Goal: Task Accomplishment & Management: Complete application form

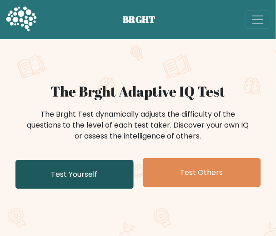
click at [111, 164] on link "Test Yourself" at bounding box center [74, 174] width 118 height 29
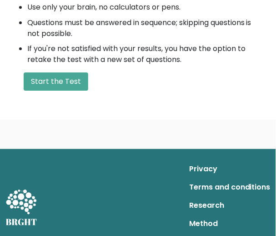
scroll to position [438, 0]
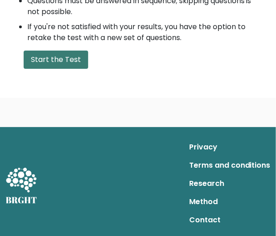
click at [59, 53] on button "Start the Test" at bounding box center [56, 59] width 65 height 18
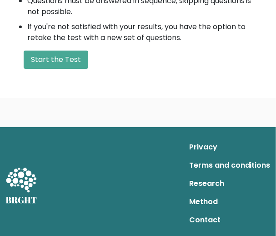
click at [215, 166] on link "Terms and conditions" at bounding box center [229, 165] width 81 height 18
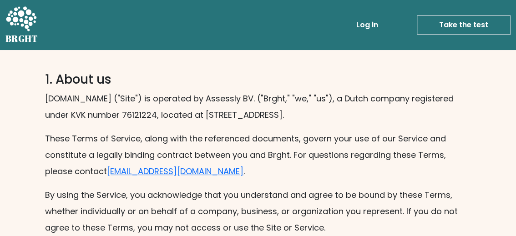
click at [276, 25] on link "Take the test" at bounding box center [464, 24] width 94 height 19
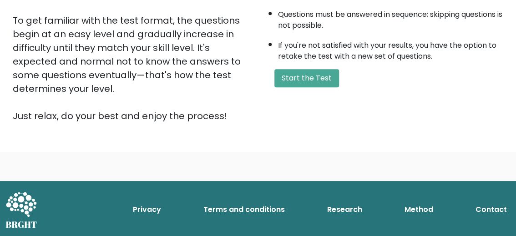
scroll to position [221, 0]
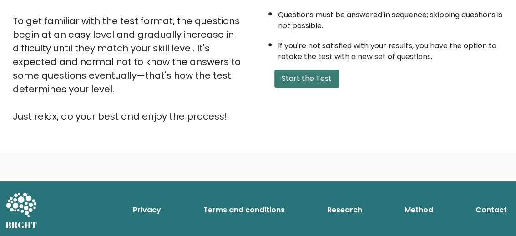
click at [318, 74] on button "Start the Test" at bounding box center [306, 79] width 65 height 18
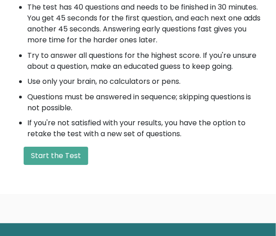
scroll to position [349, 0]
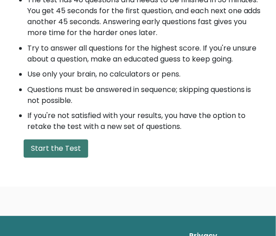
click at [58, 146] on button "Start the Test" at bounding box center [56, 148] width 65 height 18
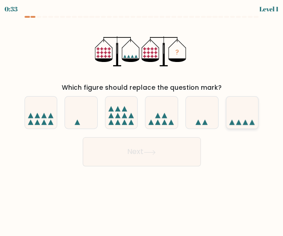
click at [233, 123] on icon at bounding box center [231, 121] width 5 height 5
click at [142, 120] on input "f." at bounding box center [142, 119] width 0 height 2
radio input "true"
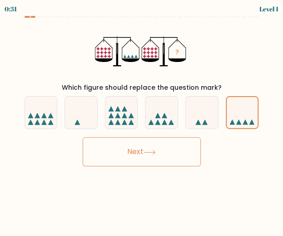
click at [156, 160] on button "Next" at bounding box center [142, 151] width 118 height 29
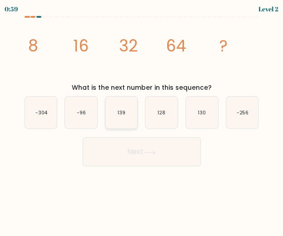
click at [112, 113] on icon "139" at bounding box center [122, 112] width 32 height 32
click at [142, 118] on input "c. 139" at bounding box center [142, 119] width 0 height 2
radio input "true"
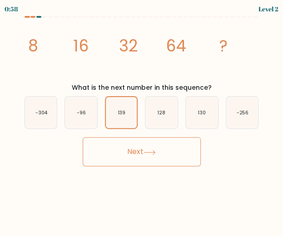
click at [133, 152] on button "Next" at bounding box center [142, 151] width 118 height 29
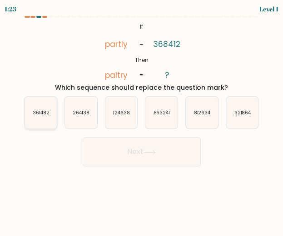
click at [45, 114] on text "361482" at bounding box center [41, 112] width 17 height 7
click at [142, 118] on input "a. 361482" at bounding box center [142, 119] width 0 height 2
radio input "true"
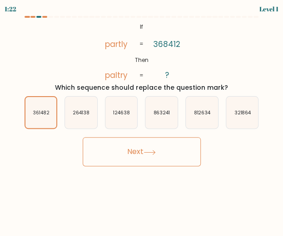
click at [137, 143] on button "Next" at bounding box center [142, 151] width 118 height 29
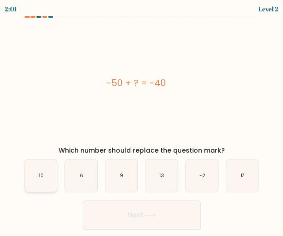
click at [31, 181] on icon "10" at bounding box center [41, 175] width 32 height 32
click at [142, 120] on input "a. 10" at bounding box center [142, 119] width 0 height 2
radio input "true"
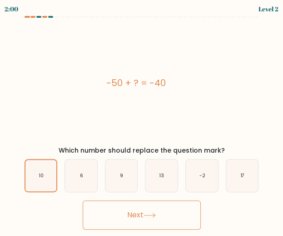
click at [131, 209] on button "Next" at bounding box center [142, 214] width 118 height 29
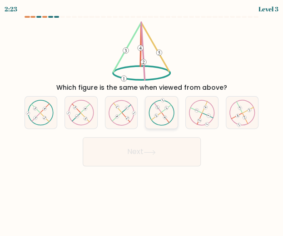
click at [162, 101] on 372 at bounding box center [163, 99] width 5 height 5
click at [142, 118] on input "d." at bounding box center [142, 119] width 0 height 2
radio input "true"
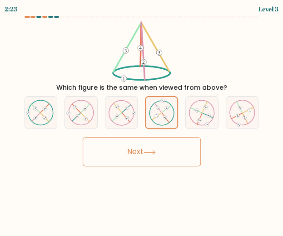
click at [179, 145] on button "Next" at bounding box center [142, 151] width 118 height 29
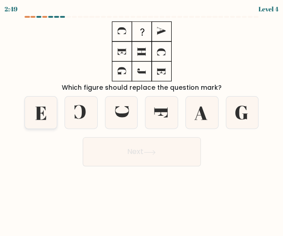
click at [45, 116] on icon at bounding box center [41, 112] width 32 height 32
click at [142, 118] on input "a." at bounding box center [142, 119] width 0 height 2
radio input "true"
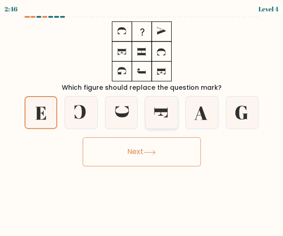
click at [162, 121] on icon at bounding box center [162, 112] width 32 height 32
click at [142, 120] on input "d." at bounding box center [142, 119] width 0 height 2
radio input "true"
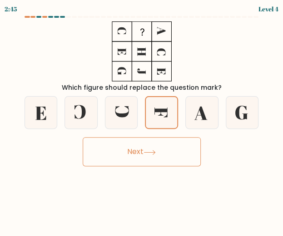
click at [159, 144] on button "Next" at bounding box center [142, 151] width 118 height 29
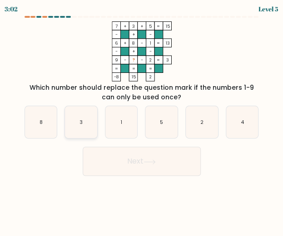
click at [69, 129] on icon "3" at bounding box center [81, 122] width 32 height 32
click at [142, 120] on input "b. 3" at bounding box center [142, 119] width 0 height 2
radio input "true"
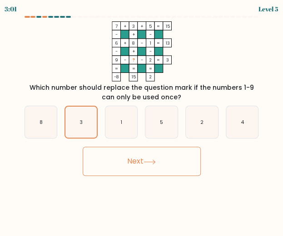
click at [106, 163] on button "Next" at bounding box center [142, 160] width 118 height 29
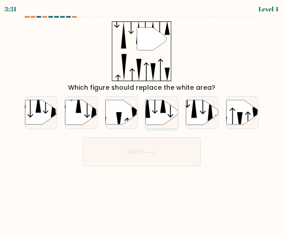
click at [160, 113] on icon at bounding box center [162, 112] width 32 height 25
click at [142, 118] on input "d." at bounding box center [142, 119] width 0 height 2
radio input "true"
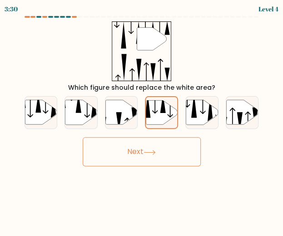
click at [149, 140] on button "Next" at bounding box center [142, 151] width 118 height 29
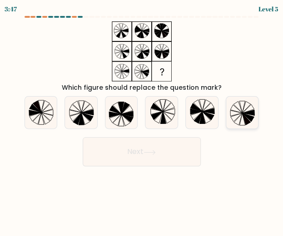
click at [245, 112] on icon at bounding box center [249, 112] width 12 height 5
click at [142, 118] on input "f." at bounding box center [142, 119] width 0 height 2
radio input "true"
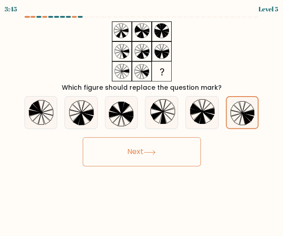
click at [176, 146] on button "Next" at bounding box center [142, 151] width 118 height 29
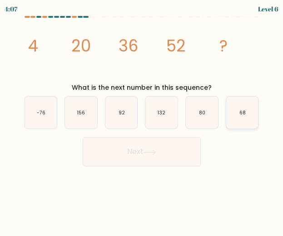
click at [244, 114] on text "68" at bounding box center [243, 112] width 6 height 7
click at [142, 118] on input "f. 68" at bounding box center [142, 119] width 0 height 2
radio input "true"
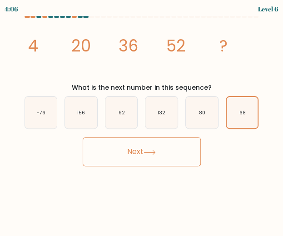
click at [149, 151] on icon at bounding box center [150, 152] width 12 height 5
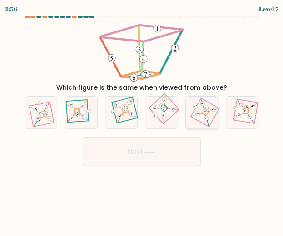
click at [83, 137] on button "Next" at bounding box center [142, 151] width 118 height 29
click at [246, 113] on 159 at bounding box center [246, 111] width 6 height 6
click at [142, 118] on input "f." at bounding box center [142, 119] width 0 height 2
radio input "true"
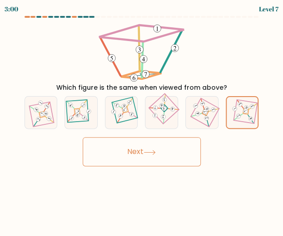
click at [181, 142] on button "Next" at bounding box center [142, 151] width 118 height 29
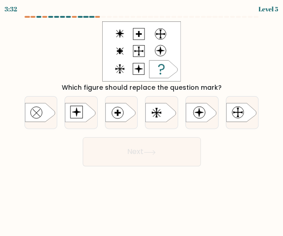
click at [189, 87] on div "Which figure should replace the question mark?" at bounding box center [142, 88] width 238 height 10
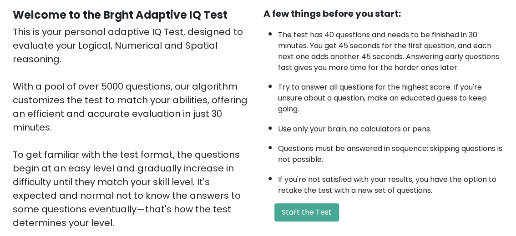
scroll to position [85, 0]
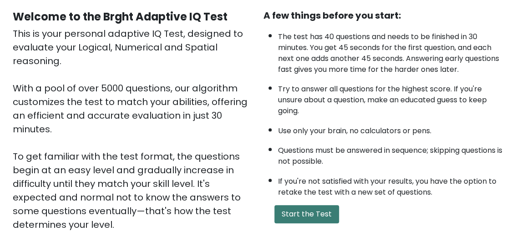
click at [276, 209] on button "Start the Test" at bounding box center [306, 214] width 65 height 18
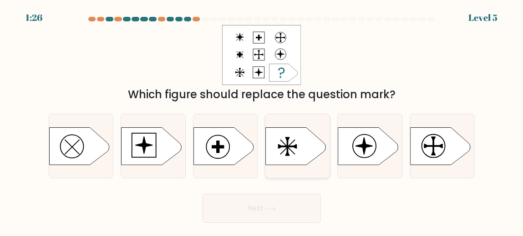
click at [292, 156] on icon at bounding box center [296, 145] width 60 height 37
click at [262, 121] on input "d." at bounding box center [262, 119] width 0 height 2
radio input "true"
click at [423, 157] on icon at bounding box center [440, 145] width 60 height 37
click at [262, 121] on input "f." at bounding box center [262, 119] width 0 height 2
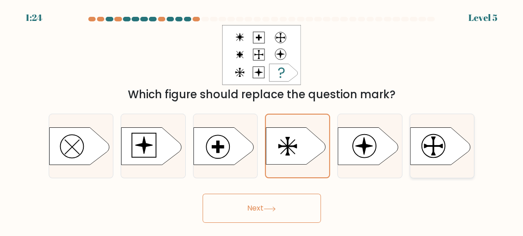
radio input "true"
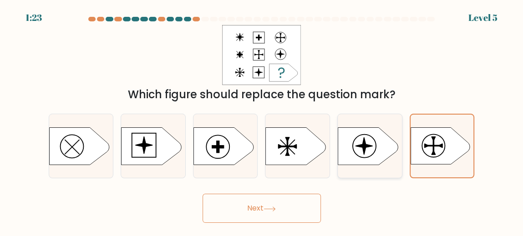
click at [377, 143] on icon at bounding box center [368, 145] width 60 height 37
click at [262, 121] on input "e." at bounding box center [262, 119] width 0 height 2
radio input "true"
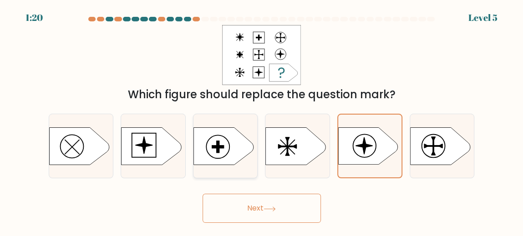
click at [201, 143] on icon at bounding box center [223, 145] width 60 height 37
click at [262, 121] on input "c." at bounding box center [262, 119] width 0 height 2
radio input "true"
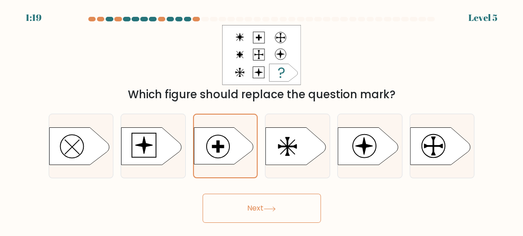
click at [251, 211] on button "Next" at bounding box center [261, 208] width 118 height 29
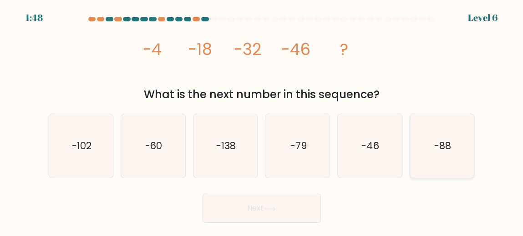
click at [440, 154] on icon "-88" at bounding box center [442, 146] width 64 height 64
click at [262, 121] on input "f. -88" at bounding box center [262, 119] width 0 height 2
radio input "true"
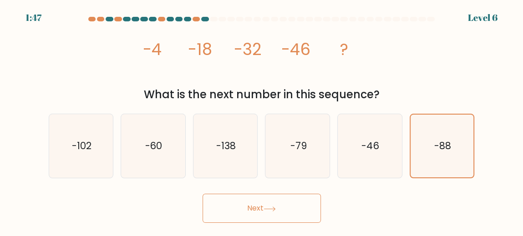
click at [292, 202] on button "Next" at bounding box center [261, 208] width 118 height 29
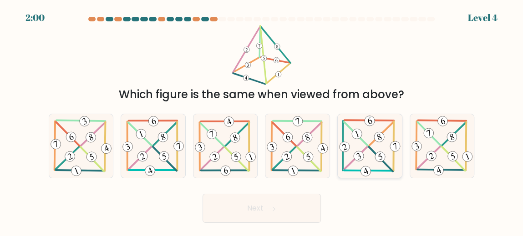
click at [375, 157] on 823 at bounding box center [379, 157] width 13 height 13
click at [262, 121] on input "e." at bounding box center [262, 119] width 0 height 2
radio input "true"
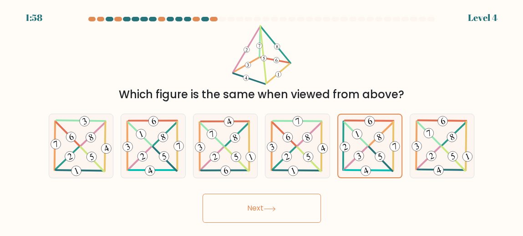
click at [282, 201] on button "Next" at bounding box center [261, 208] width 118 height 29
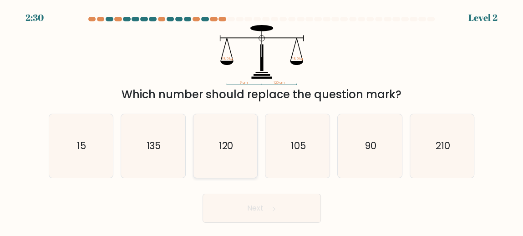
click at [248, 145] on icon "120" at bounding box center [225, 146] width 64 height 64
click at [262, 121] on input "c. 120" at bounding box center [262, 119] width 0 height 2
radio input "true"
click at [252, 217] on button "Next" at bounding box center [261, 208] width 118 height 29
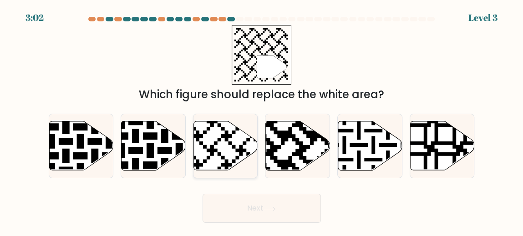
click at [232, 139] on icon at bounding box center [225, 145] width 64 height 49
click at [262, 121] on input "c." at bounding box center [262, 119] width 0 height 2
radio input "true"
click at [303, 218] on button "Next" at bounding box center [261, 208] width 118 height 29
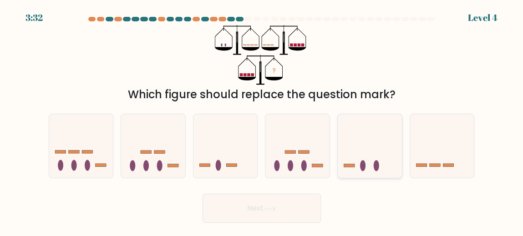
click at [371, 146] on icon at bounding box center [369, 146] width 64 height 53
click at [262, 121] on input "e." at bounding box center [262, 119] width 0 height 2
radio input "true"
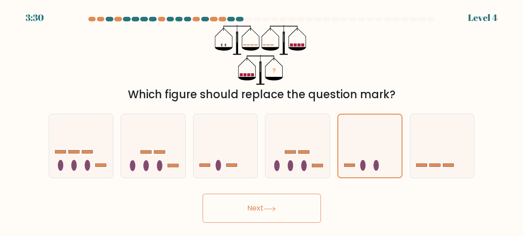
click at [250, 211] on button "Next" at bounding box center [261, 208] width 118 height 29
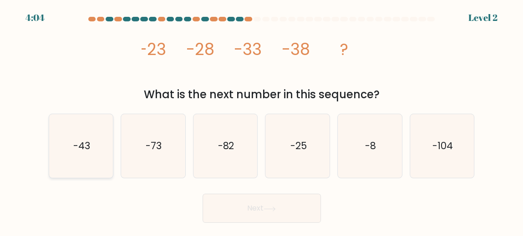
click at [76, 141] on text "-43" at bounding box center [81, 145] width 17 height 13
click at [262, 121] on input "a. -43" at bounding box center [262, 119] width 0 height 2
radio input "true"
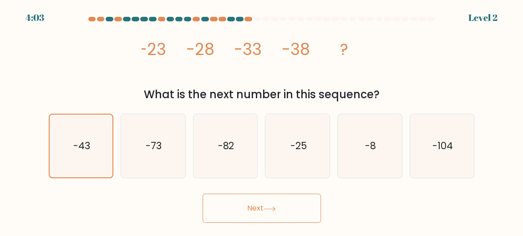
click at [274, 201] on button "Next" at bounding box center [261, 208] width 118 height 29
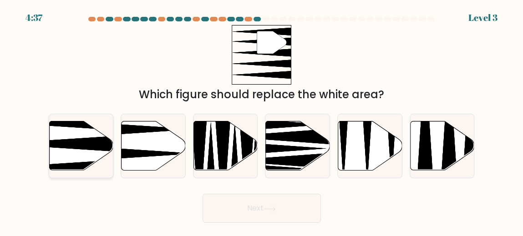
click at [98, 155] on icon at bounding box center [81, 145] width 64 height 49
click at [262, 121] on input "a." at bounding box center [262, 119] width 0 height 2
radio input "true"
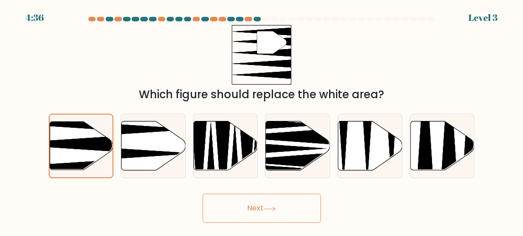
click at [247, 216] on button "Next" at bounding box center [261, 208] width 118 height 29
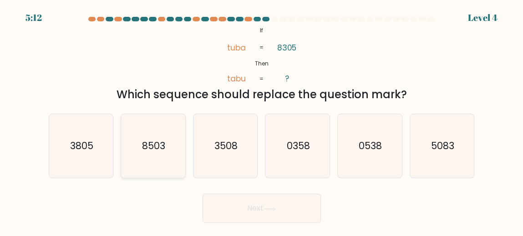
click at [170, 148] on icon "8503" at bounding box center [153, 146] width 64 height 64
click at [262, 121] on input "b. 8503" at bounding box center [262, 119] width 0 height 2
radio input "true"
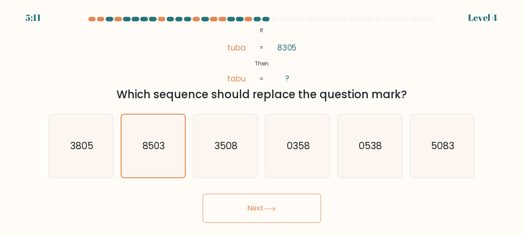
click at [273, 207] on icon at bounding box center [269, 208] width 12 height 5
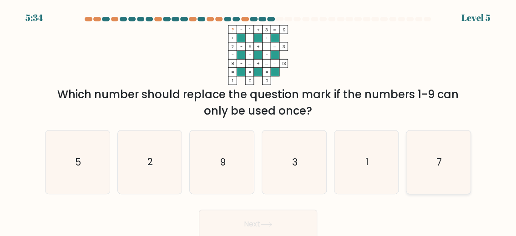
click at [420, 189] on icon "7" at bounding box center [438, 162] width 63 height 63
click at [258, 121] on input "f. 7" at bounding box center [258, 119] width 0 height 2
radio input "true"
click at [293, 220] on button "Next" at bounding box center [258, 224] width 118 height 29
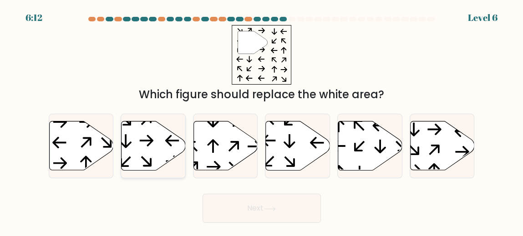
click at [166, 136] on icon at bounding box center [153, 145] width 64 height 49
click at [262, 121] on input "b." at bounding box center [262, 119] width 0 height 2
radio input "true"
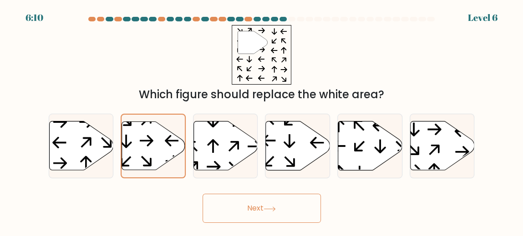
click at [244, 201] on button "Next" at bounding box center [261, 208] width 118 height 29
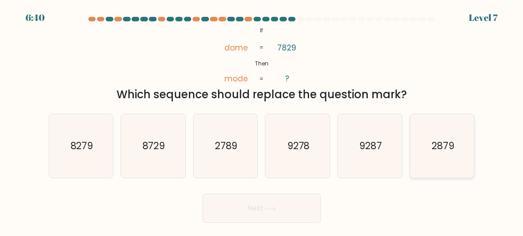
click at [449, 152] on text "2879" at bounding box center [442, 145] width 23 height 13
click at [262, 121] on input "f. 2879" at bounding box center [262, 119] width 0 height 2
radio input "true"
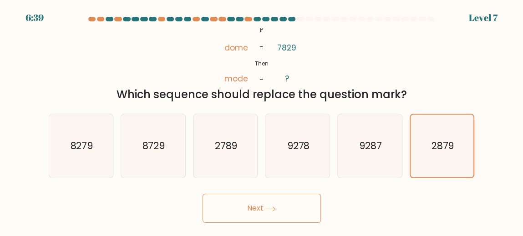
click at [272, 206] on icon at bounding box center [269, 208] width 12 height 5
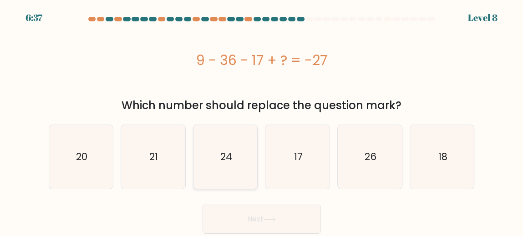
click at [236, 142] on icon "24" at bounding box center [225, 157] width 64 height 64
click at [262, 121] on input "c. 24" at bounding box center [262, 119] width 0 height 2
radio input "true"
click at [272, 224] on button "Next" at bounding box center [261, 219] width 118 height 29
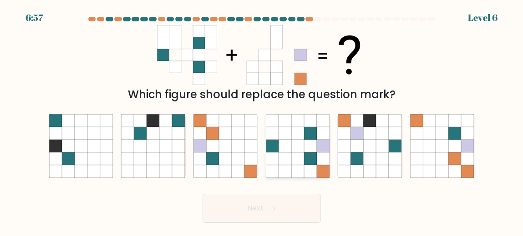
click at [315, 167] on icon at bounding box center [310, 171] width 13 height 13
click at [262, 121] on input "d." at bounding box center [262, 119] width 0 height 2
radio input "true"
click at [242, 216] on button "Next" at bounding box center [261, 208] width 118 height 29
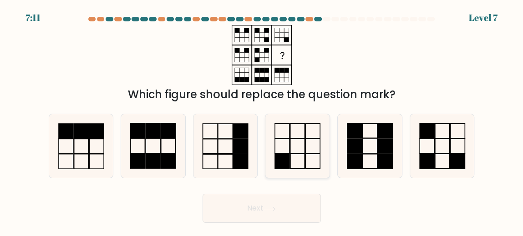
click at [310, 147] on icon at bounding box center [298, 146] width 64 height 64
click at [262, 121] on input "d." at bounding box center [262, 119] width 0 height 2
radio input "true"
click at [291, 201] on button "Next" at bounding box center [261, 208] width 118 height 29
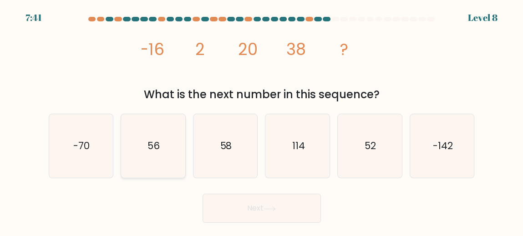
click at [167, 140] on icon "56" at bounding box center [153, 146] width 64 height 64
click at [262, 121] on input "b. 56" at bounding box center [262, 119] width 0 height 2
radio input "true"
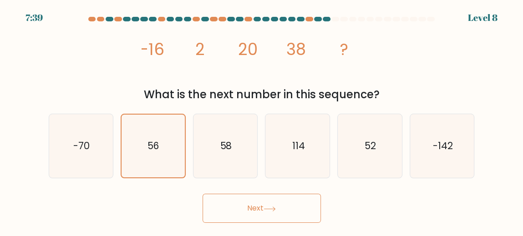
click at [264, 205] on button "Next" at bounding box center [261, 208] width 118 height 29
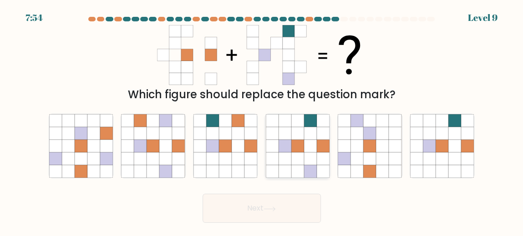
click at [310, 146] on icon at bounding box center [310, 146] width 13 height 13
click at [262, 121] on input "d." at bounding box center [262, 119] width 0 height 2
radio input "true"
click at [272, 216] on button "Next" at bounding box center [261, 208] width 118 height 29
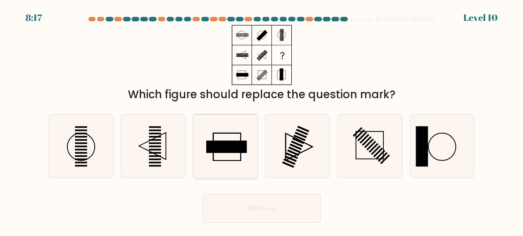
click at [230, 146] on rect at bounding box center [226, 147] width 40 height 12
click at [262, 121] on input "c." at bounding box center [262, 119] width 0 height 2
radio input "true"
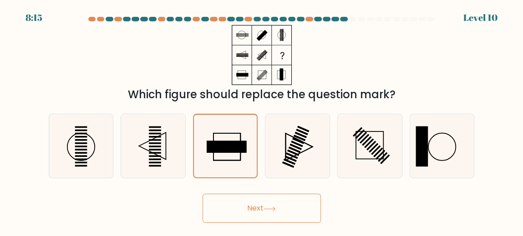
click at [293, 202] on button "Next" at bounding box center [261, 208] width 118 height 29
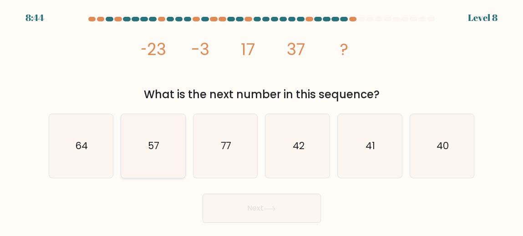
click at [158, 155] on icon "57" at bounding box center [153, 146] width 64 height 64
click at [262, 121] on input "b. 57" at bounding box center [262, 119] width 0 height 2
radio input "true"
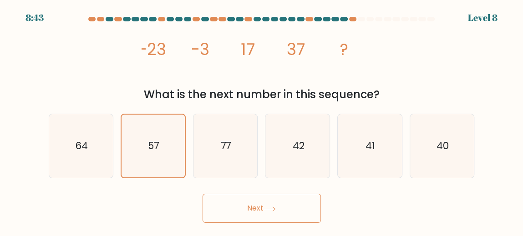
click at [246, 201] on button "Next" at bounding box center [261, 208] width 118 height 29
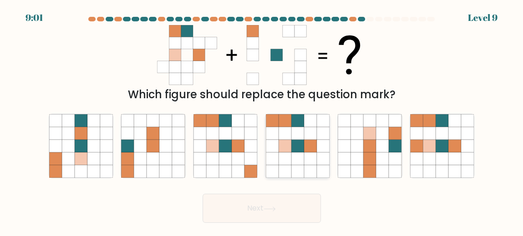
click at [309, 142] on icon at bounding box center [310, 146] width 13 height 13
click at [262, 121] on input "d." at bounding box center [262, 119] width 0 height 2
radio input "true"
click at [277, 214] on button "Next" at bounding box center [261, 208] width 118 height 29
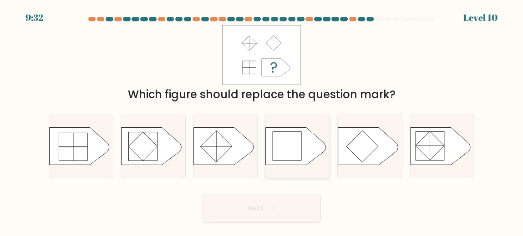
click at [296, 141] on rect at bounding box center [286, 145] width 29 height 29
click at [262, 121] on input "d." at bounding box center [262, 119] width 0 height 2
radio input "true"
click at [278, 207] on button "Next" at bounding box center [261, 208] width 118 height 29
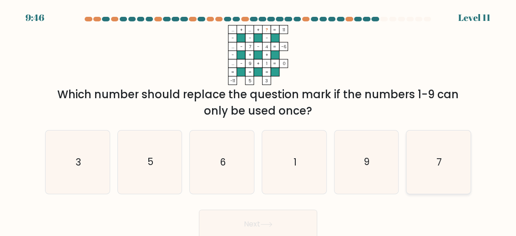
click at [443, 165] on icon "7" at bounding box center [438, 162] width 63 height 63
click at [258, 121] on input "f. 7" at bounding box center [258, 119] width 0 height 2
radio input "true"
click at [303, 213] on button "Next" at bounding box center [258, 224] width 118 height 29
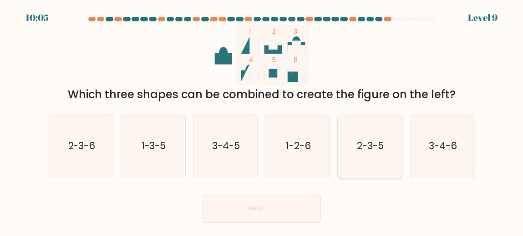
click at [377, 150] on text "2-3-5" at bounding box center [370, 145] width 27 height 13
click at [262, 121] on input "e. 2-3-5" at bounding box center [262, 119] width 0 height 2
radio input "true"
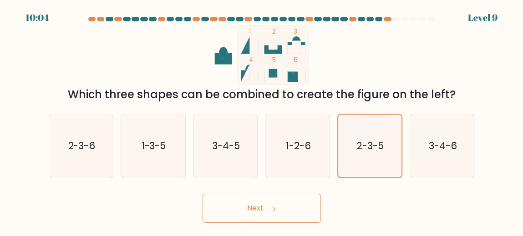
click at [242, 207] on button "Next" at bounding box center [261, 208] width 118 height 29
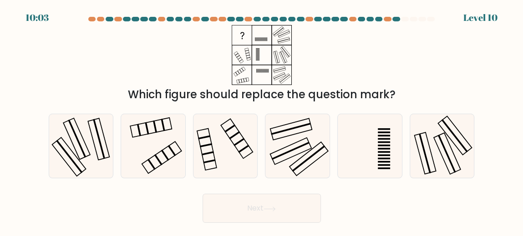
click at [242, 207] on button "Next" at bounding box center [261, 208] width 118 height 29
click at [32, 192] on form at bounding box center [261, 120] width 523 height 206
click at [162, 136] on icon at bounding box center [153, 146] width 64 height 64
click at [262, 121] on input "b." at bounding box center [262, 119] width 0 height 2
radio input "true"
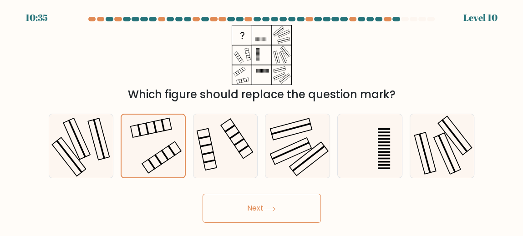
click at [299, 195] on button "Next" at bounding box center [261, 208] width 118 height 29
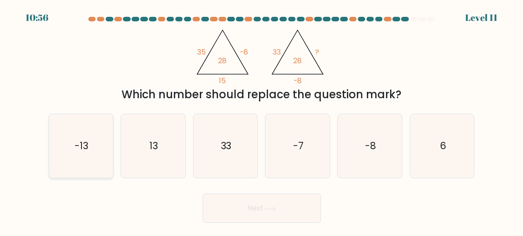
click at [107, 142] on icon "-13" at bounding box center [81, 146] width 64 height 64
click at [262, 121] on input "a. -13" at bounding box center [262, 119] width 0 height 2
radio input "true"
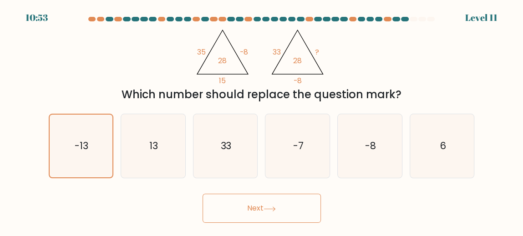
click at [253, 205] on button "Next" at bounding box center [261, 208] width 118 height 29
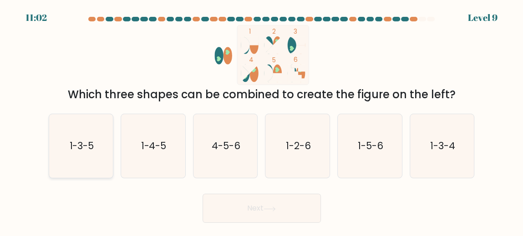
click at [97, 147] on icon "1-3-5" at bounding box center [81, 146] width 64 height 64
click at [262, 121] on input "a. 1-3-5" at bounding box center [262, 119] width 0 height 2
radio input "true"
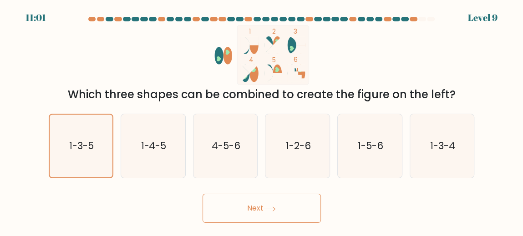
click at [239, 210] on button "Next" at bounding box center [261, 208] width 118 height 29
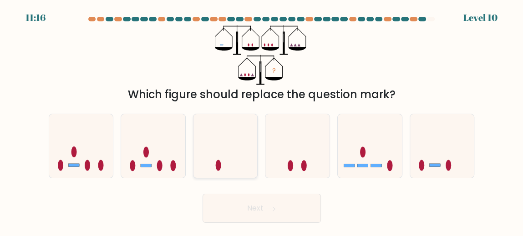
click at [237, 147] on icon at bounding box center [225, 146] width 64 height 53
click at [262, 121] on input "c." at bounding box center [262, 119] width 0 height 2
radio input "true"
click at [230, 155] on icon at bounding box center [225, 146] width 63 height 52
click at [262, 121] on input "c." at bounding box center [262, 119] width 0 height 2
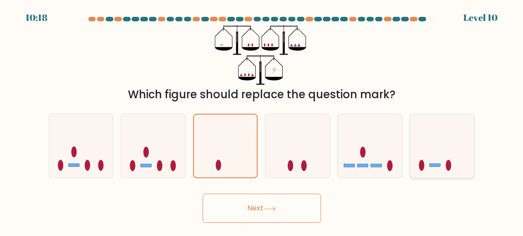
click at [453, 142] on icon at bounding box center [442, 146] width 64 height 53
click at [262, 121] on input "f." at bounding box center [262, 119] width 0 height 2
radio input "true"
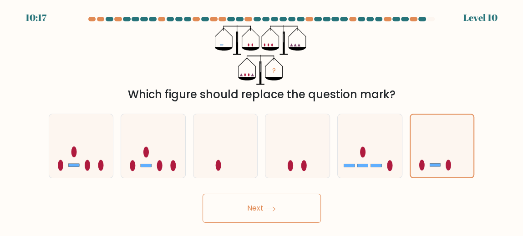
click at [258, 200] on button "Next" at bounding box center [261, 208] width 118 height 29
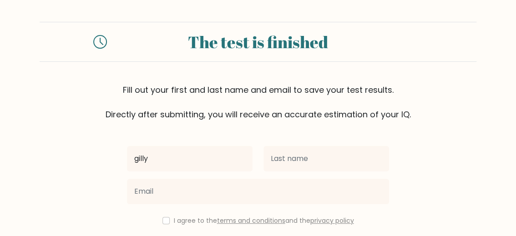
type input "gilly"
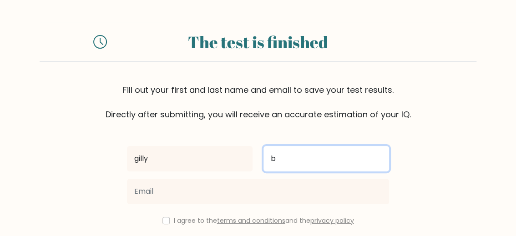
type input "b"
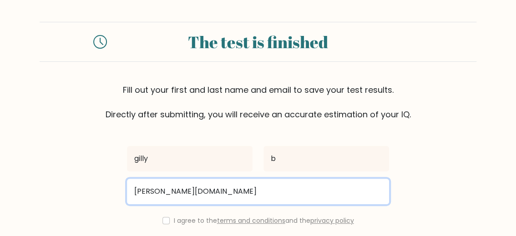
type input "[PERSON_NAME][EMAIL_ADDRESS][DOMAIN_NAME]"
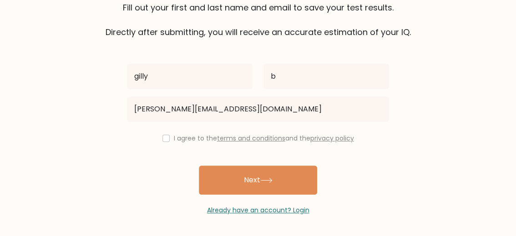
click at [174, 137] on label "I agree to the terms and conditions and the privacy policy" at bounding box center [264, 138] width 180 height 9
click at [164, 137] on input "checkbox" at bounding box center [165, 138] width 7 height 7
checkbox input "true"
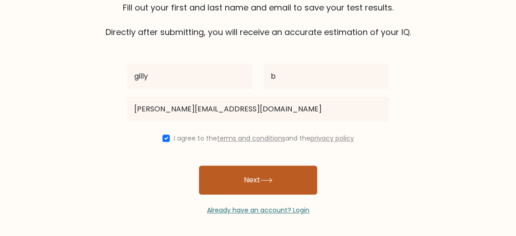
click at [229, 181] on button "Next" at bounding box center [258, 180] width 118 height 29
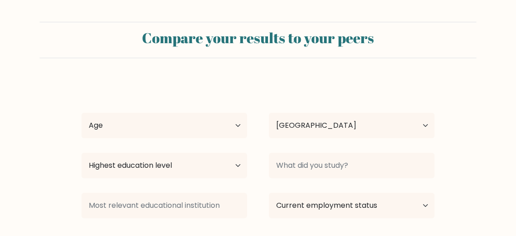
select select "US"
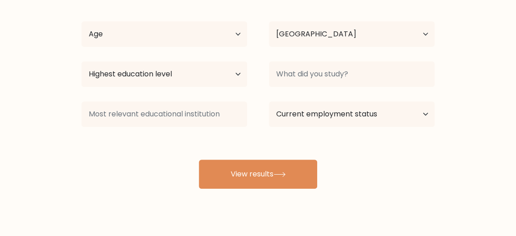
scroll to position [108, 0]
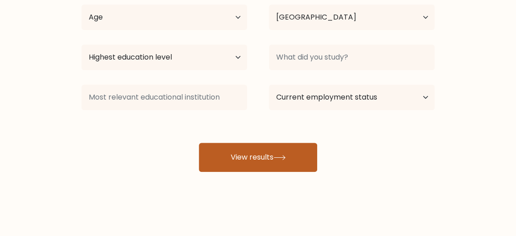
click at [231, 157] on button "View results" at bounding box center [258, 157] width 118 height 29
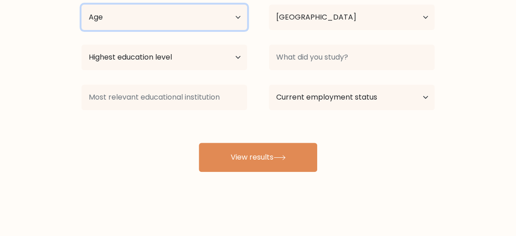
click at [172, 27] on select "Age Under [DEMOGRAPHIC_DATA] [DEMOGRAPHIC_DATA] [DEMOGRAPHIC_DATA] [DEMOGRAPHIC…" at bounding box center [164, 17] width 166 height 25
select select "25_34"
click at [81, 5] on select "Age Under [DEMOGRAPHIC_DATA] [DEMOGRAPHIC_DATA] [DEMOGRAPHIC_DATA] [DEMOGRAPHIC…" at bounding box center [164, 17] width 166 height 25
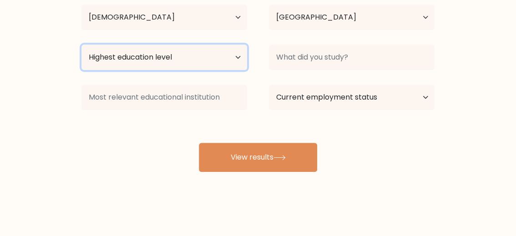
click at [197, 63] on select "Highest education level No schooling Primary Lower Secondary Upper Secondary Oc…" at bounding box center [164, 57] width 166 height 25
select select "upper_secondary"
click at [81, 45] on select "Highest education level No schooling Primary Lower Secondary Upper Secondary Oc…" at bounding box center [164, 57] width 166 height 25
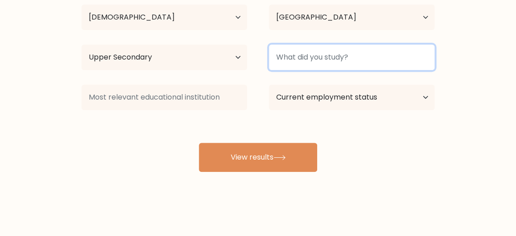
click at [293, 68] on input at bounding box center [352, 57] width 166 height 25
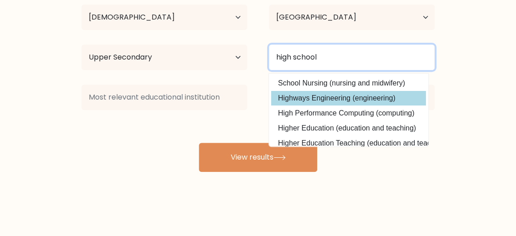
scroll to position [13, 0]
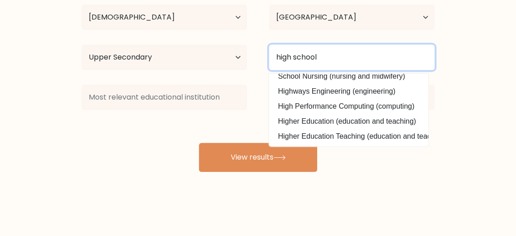
type input "high school"
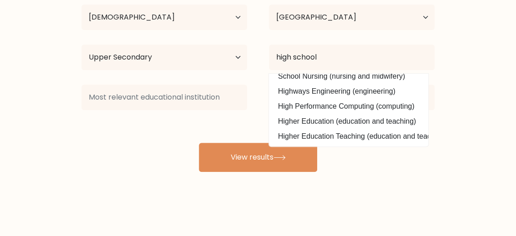
click at [249, 51] on div "Highest education level No schooling Primary Lower Secondary Upper Secondary Oc…" at bounding box center [163, 57] width 187 height 33
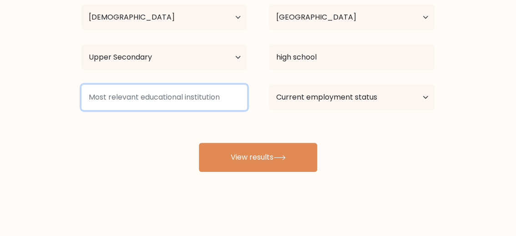
click at [203, 96] on input at bounding box center [164, 97] width 166 height 25
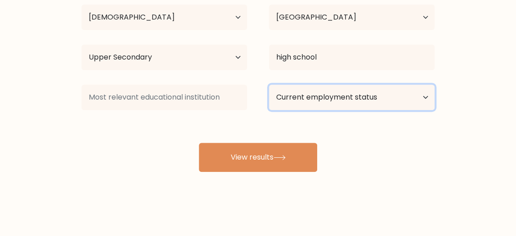
click at [328, 88] on select "Current employment status Employed Student Retired Other / prefer not to answer" at bounding box center [352, 97] width 166 height 25
select select "other"
click at [269, 85] on select "Current employment status Employed Student Retired Other / prefer not to answer" at bounding box center [352, 97] width 166 height 25
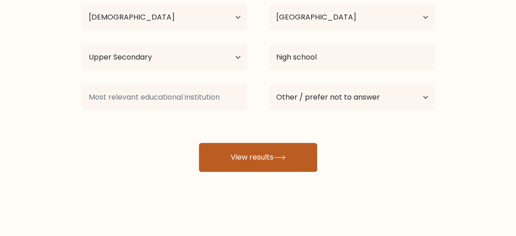
click at [262, 143] on button "View results" at bounding box center [258, 157] width 118 height 29
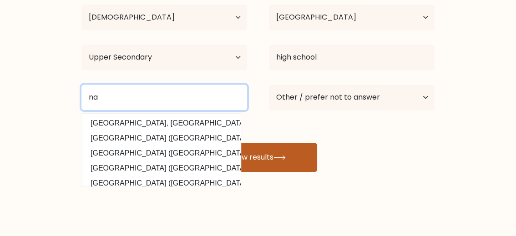
type input "na"
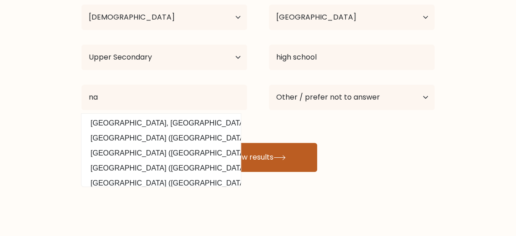
click at [301, 168] on button "View results" at bounding box center [258, 157] width 118 height 29
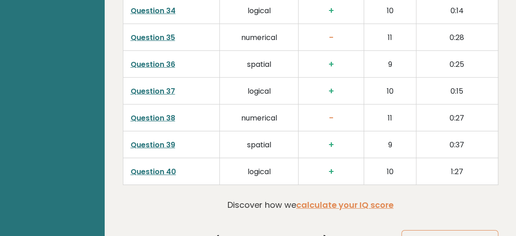
scroll to position [2404, 0]
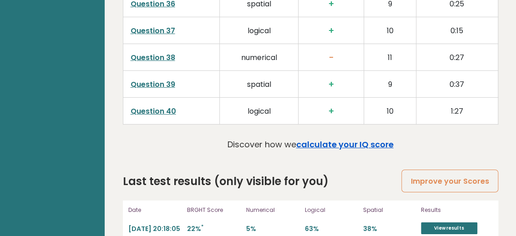
click at [360, 139] on link "calculate your IQ score" at bounding box center [344, 144] width 97 height 11
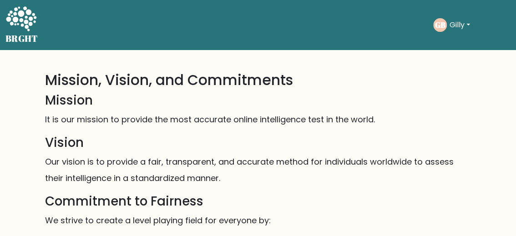
click at [360, 127] on p "It is our mission to provide the most accurate online intelligence test in the …" at bounding box center [258, 119] width 426 height 16
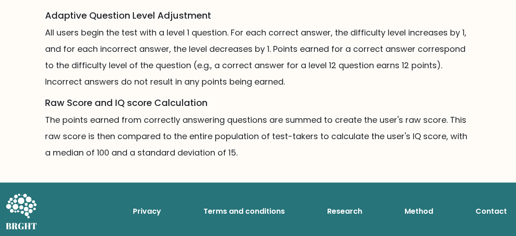
scroll to position [736, 0]
